Goal: Task Accomplishment & Management: Manage account settings

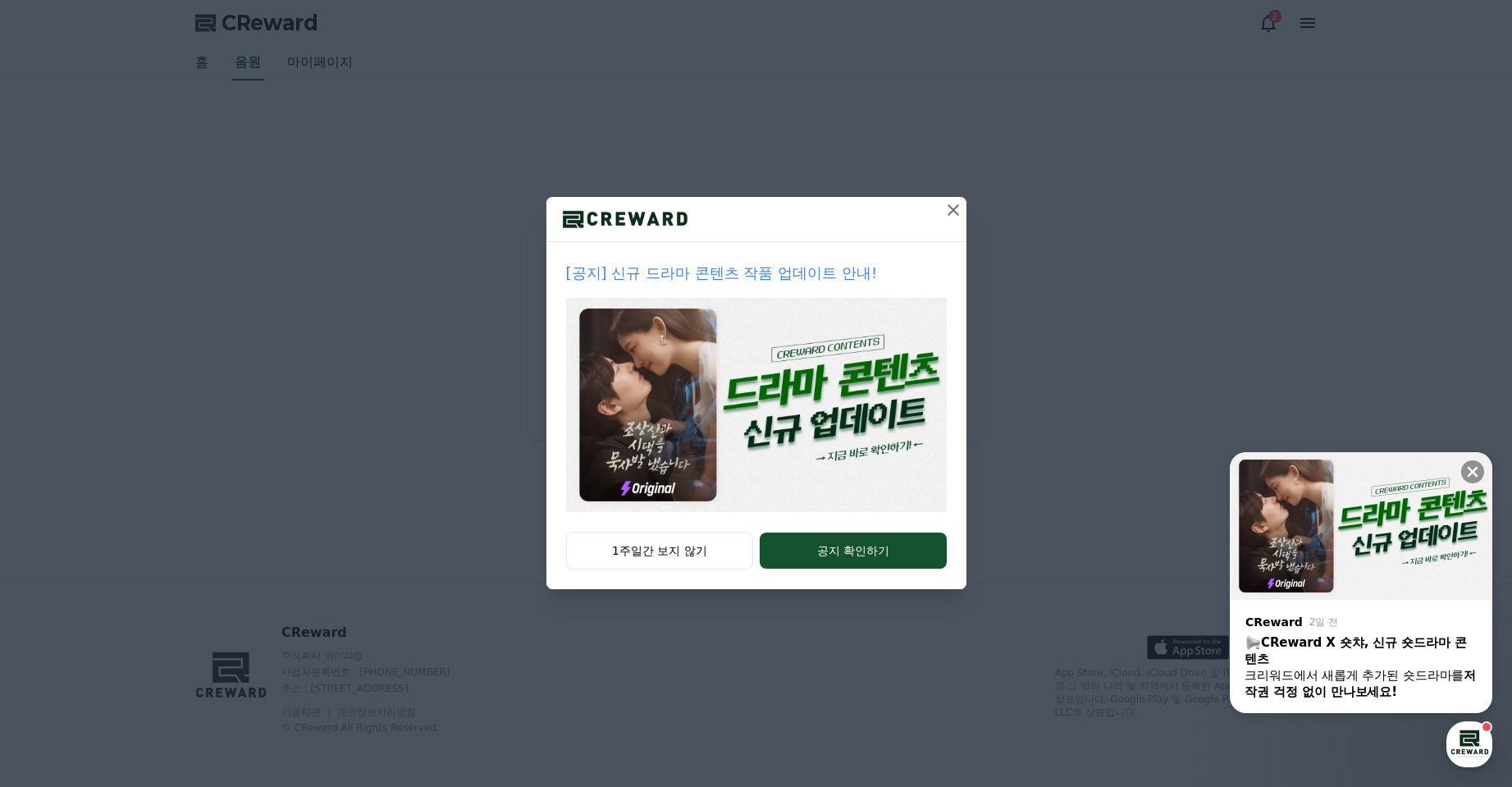
click at [963, 220] on icon at bounding box center [953, 210] width 19 height 19
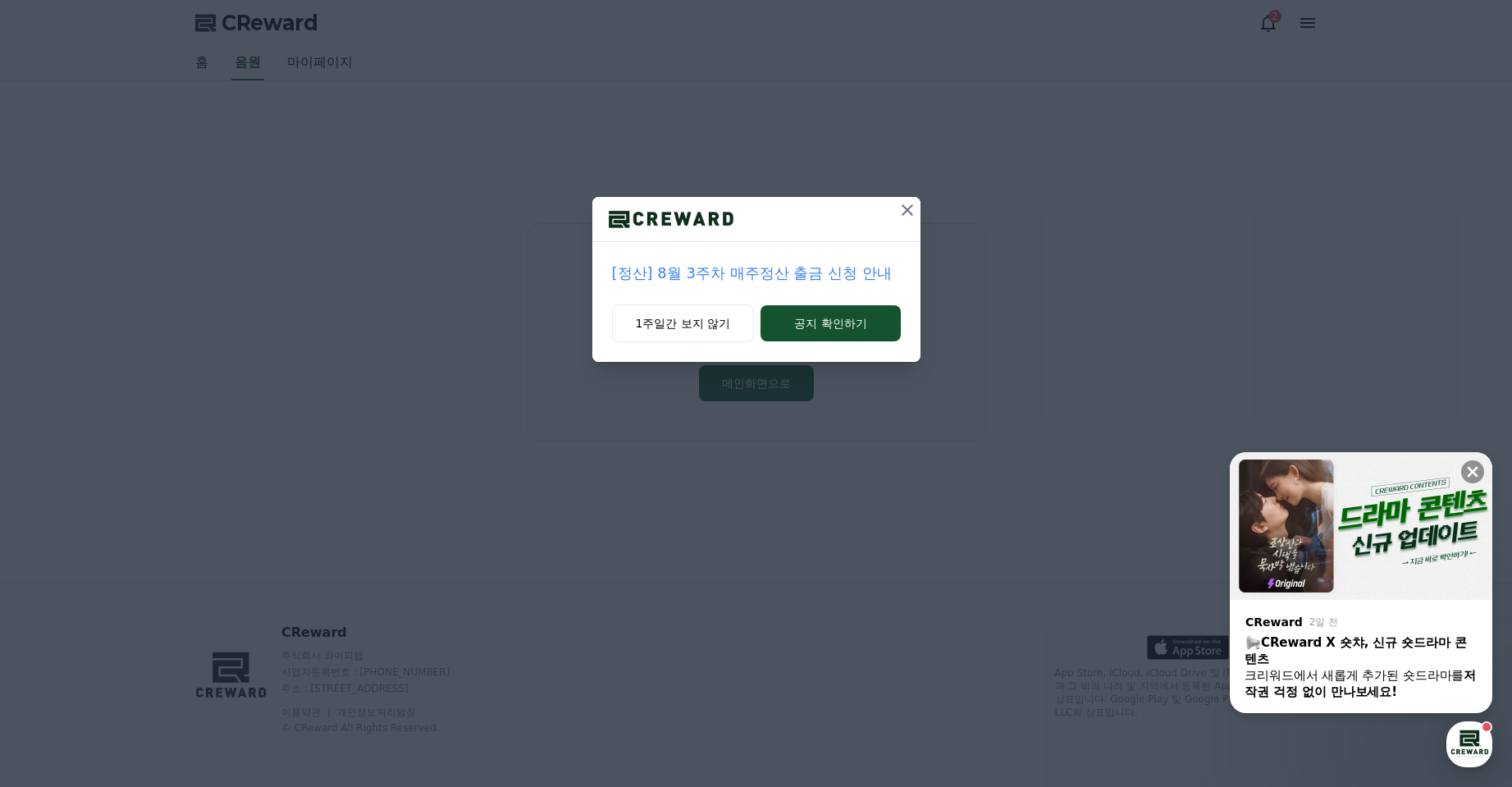
click at [917, 220] on icon at bounding box center [907, 210] width 19 height 19
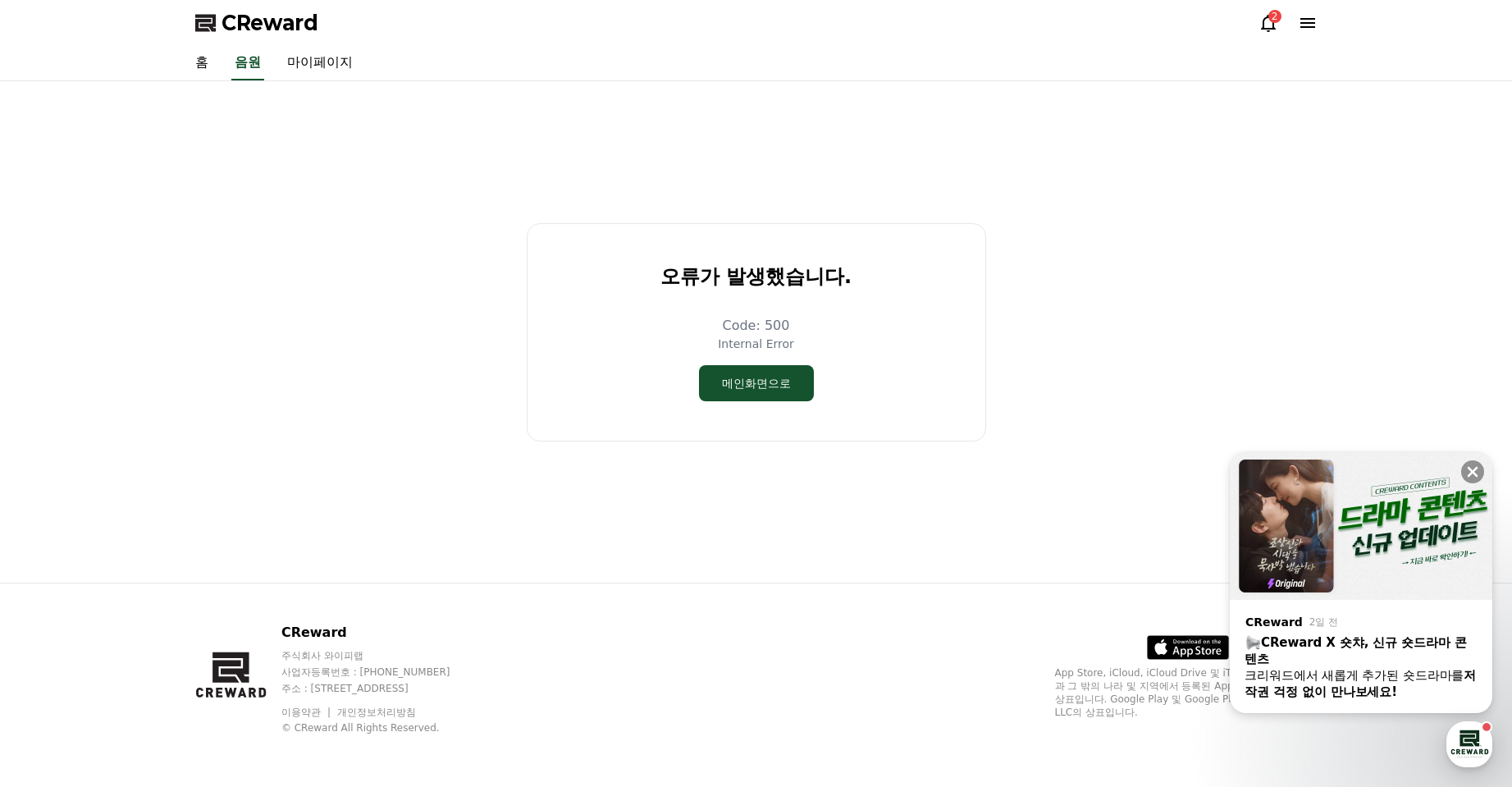
click at [1259, 36] on div "2" at bounding box center [1288, 23] width 59 height 26
click at [1261, 32] on icon at bounding box center [1268, 23] width 15 height 18
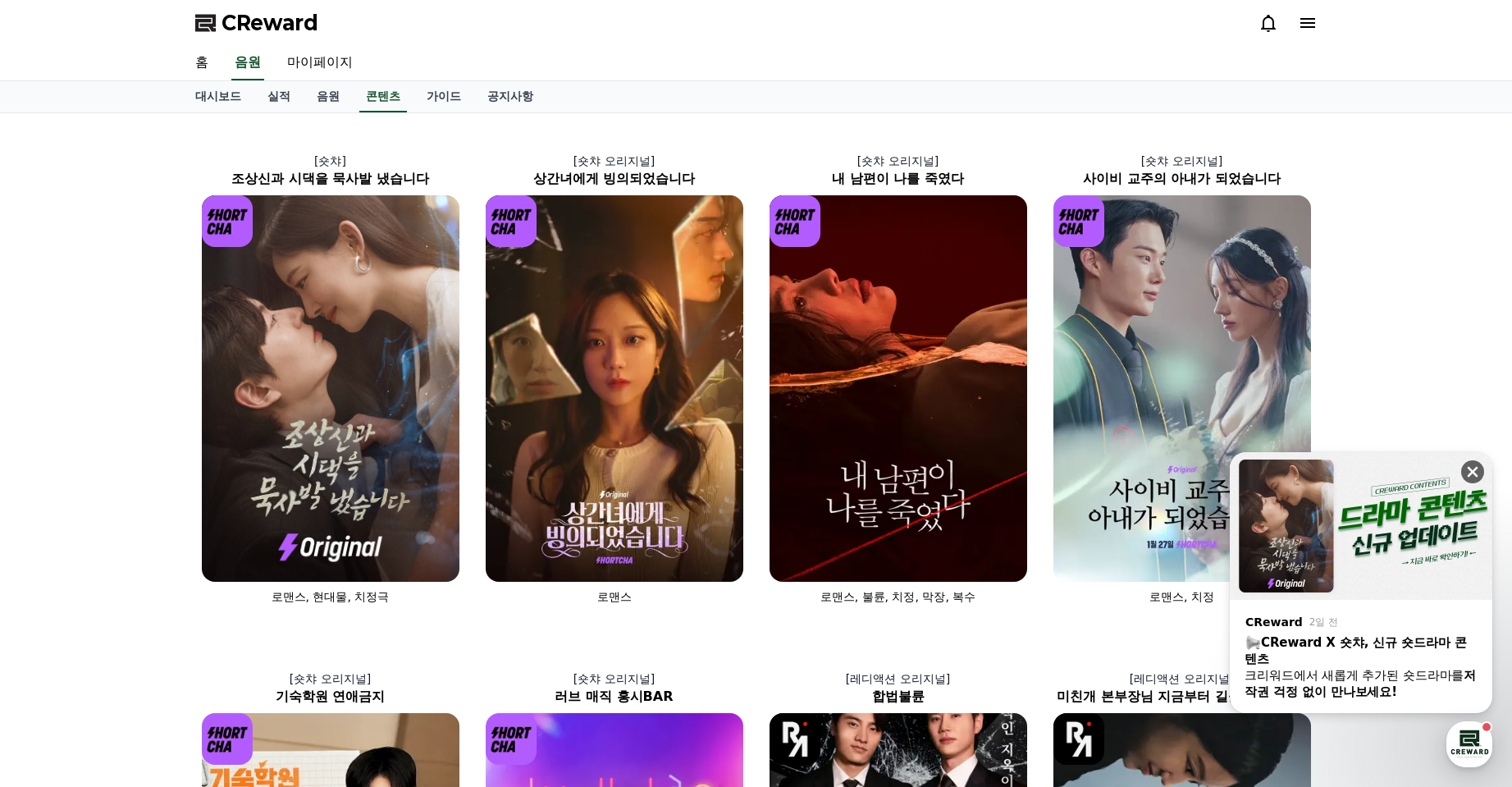
click at [1480, 465] on button at bounding box center [1472, 471] width 23 height 23
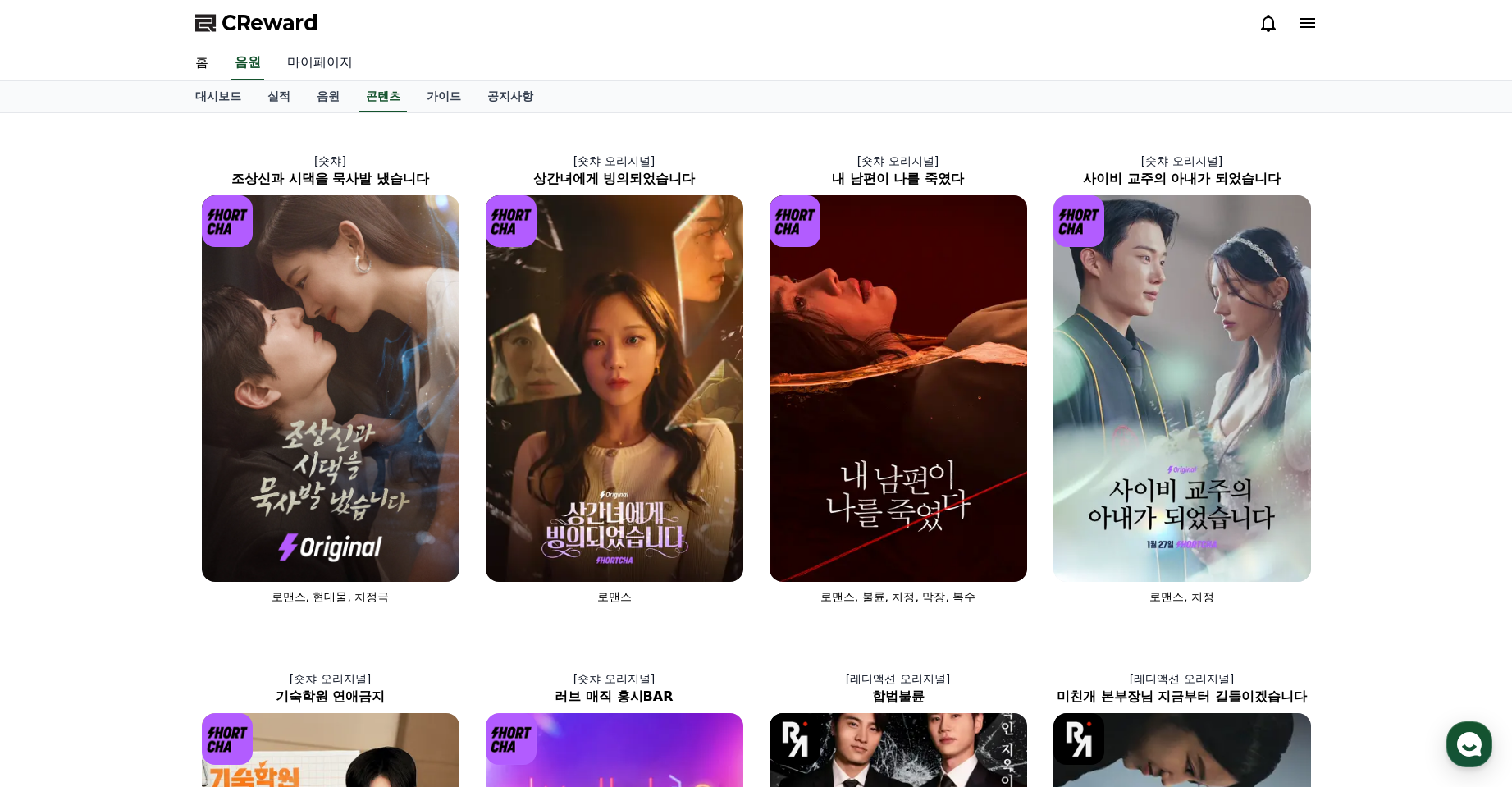
click at [365, 81] on link "마이페이지" at bounding box center [319, 63] width 92 height 34
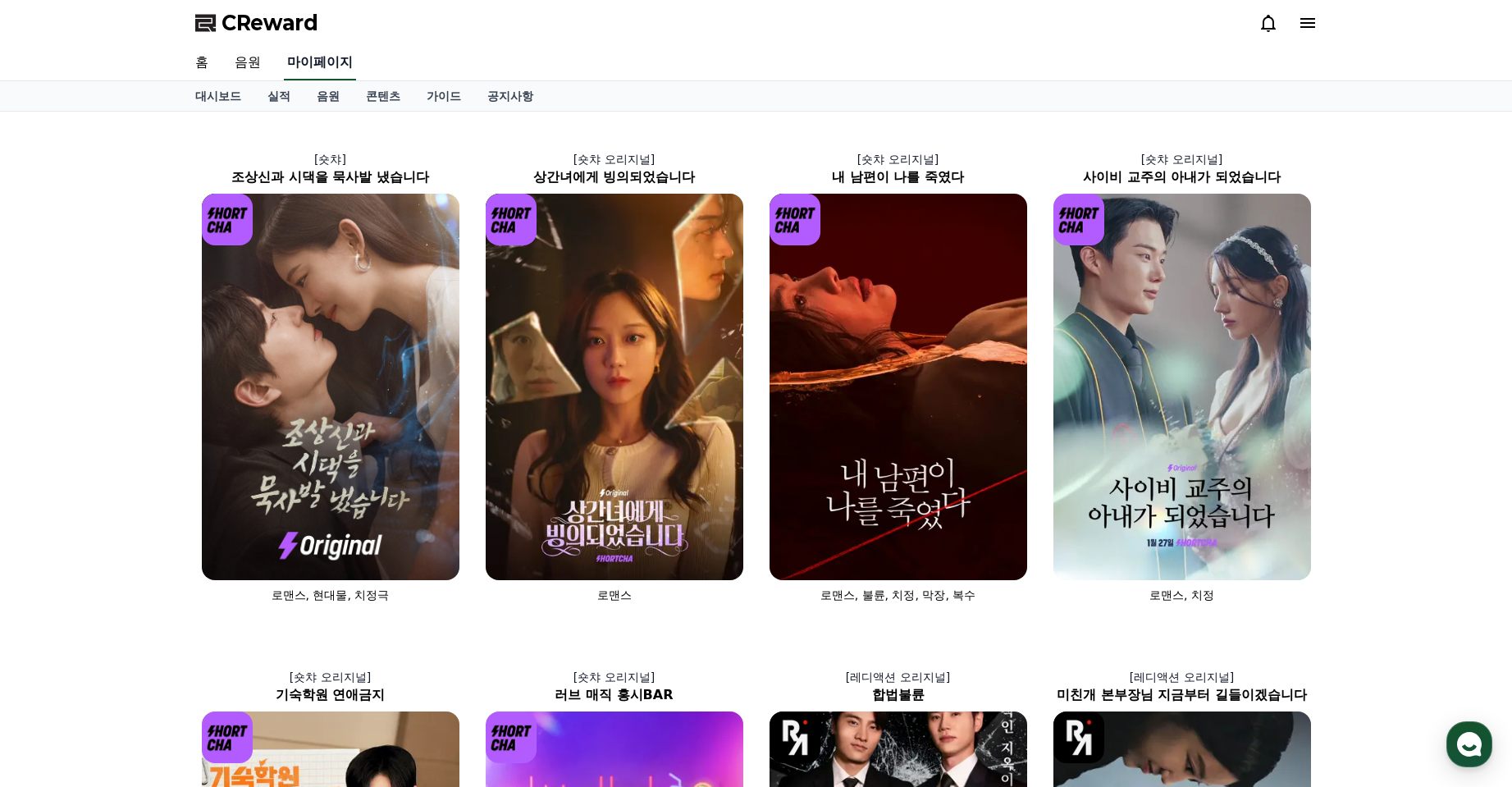
select select "**********"
